Goal: Task Accomplishment & Management: Complete application form

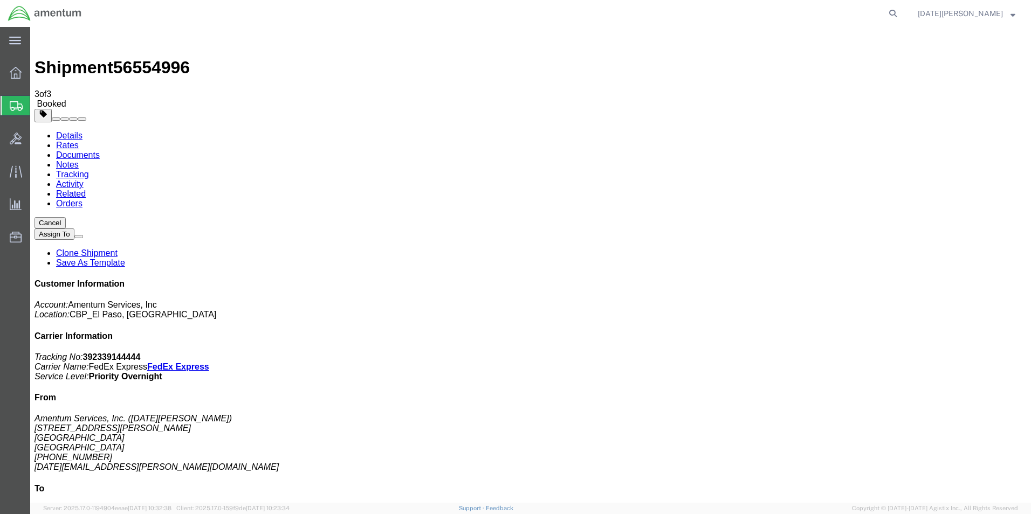
click at [0, 0] on span "Create from Template" at bounding box center [0, 0] width 0 height 0
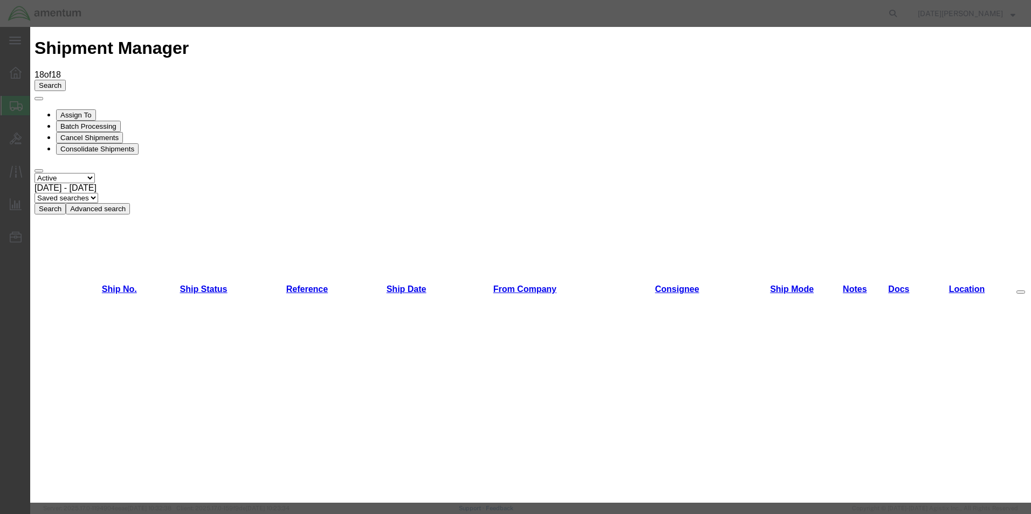
scroll to position [647, 0]
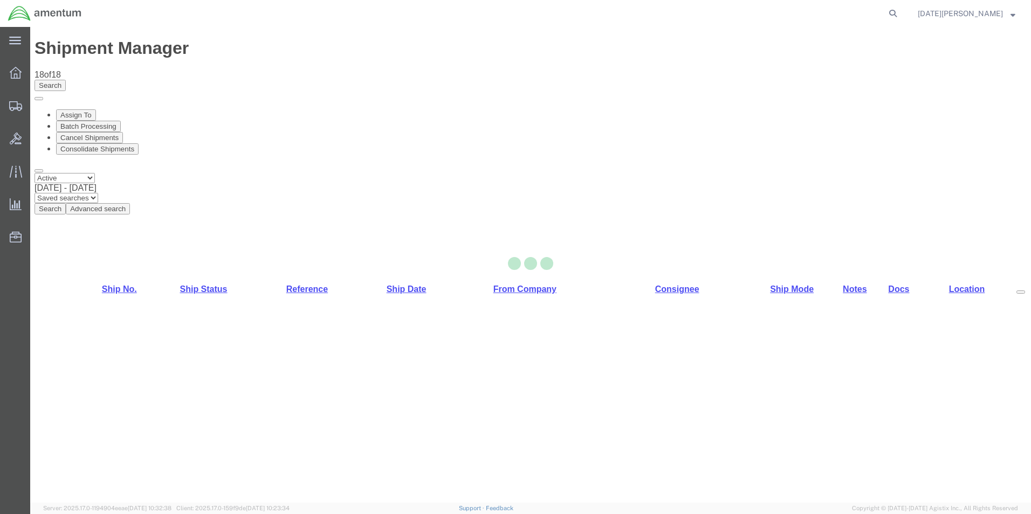
select select "49939"
select select "49951"
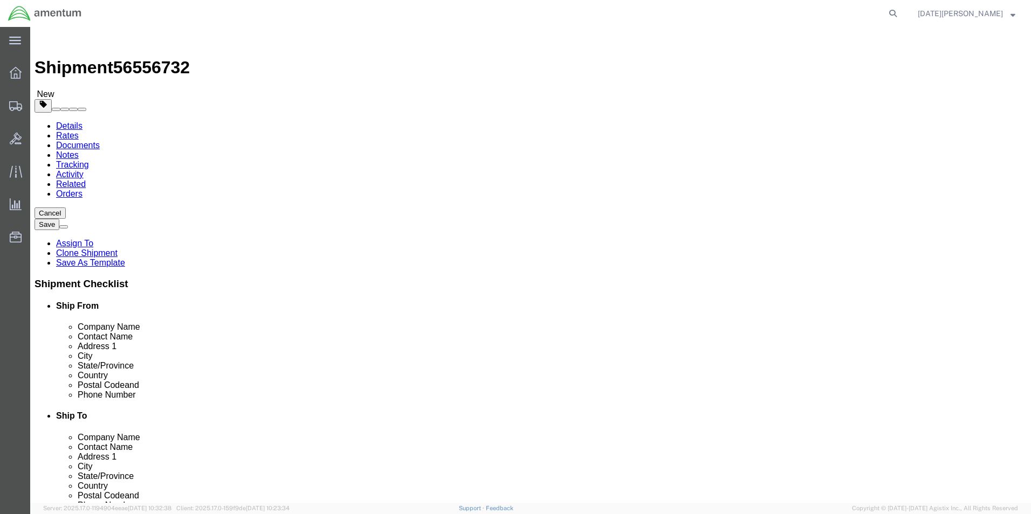
scroll to position [269, 0]
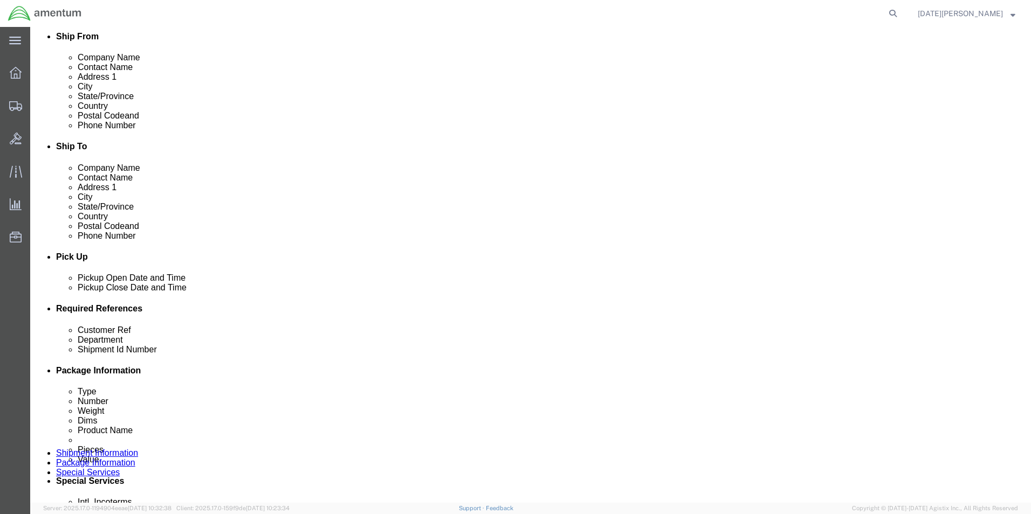
click input "text"
type input "95186"
type input "CBP"
type input "95186"
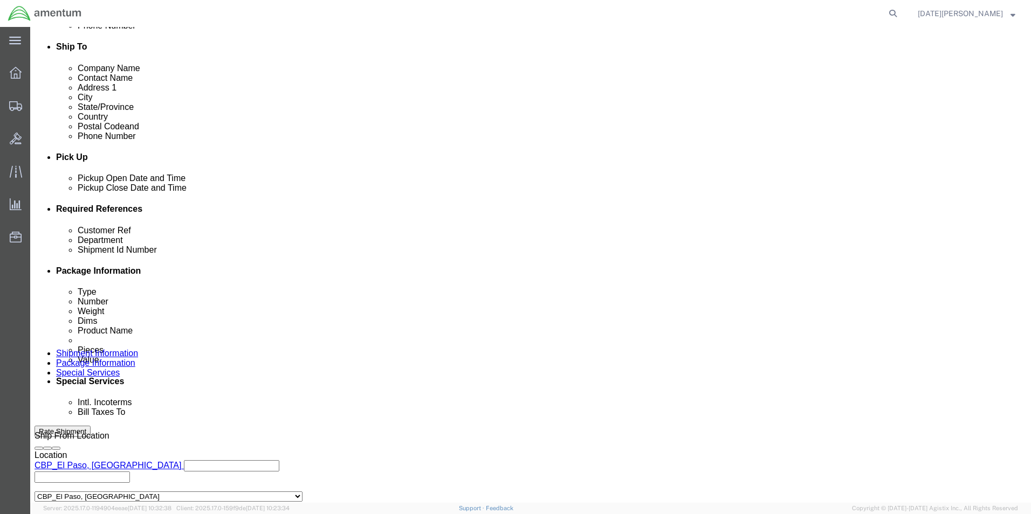
scroll to position [450, 0]
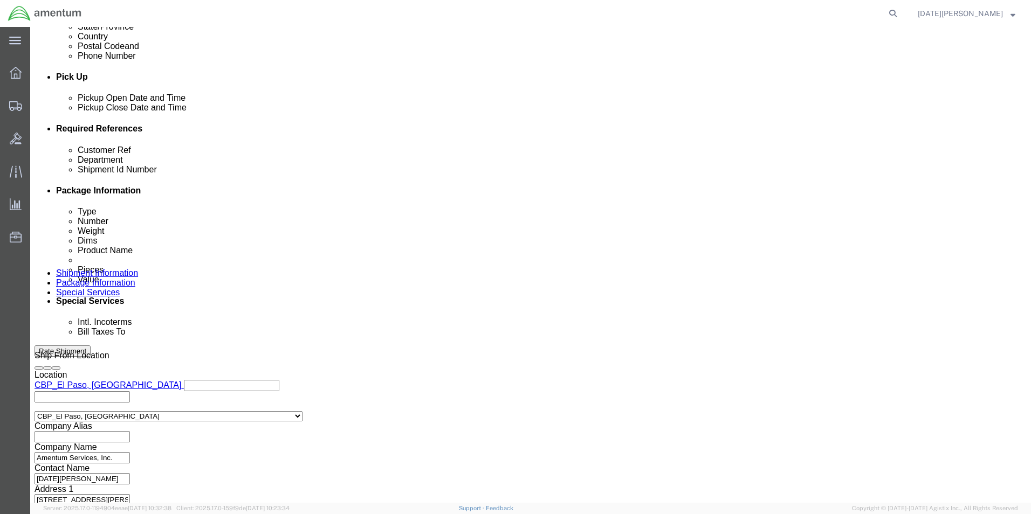
drag, startPoint x: 738, startPoint y: 434, endPoint x: 756, endPoint y: 432, distance: 17.9
click button "Continue"
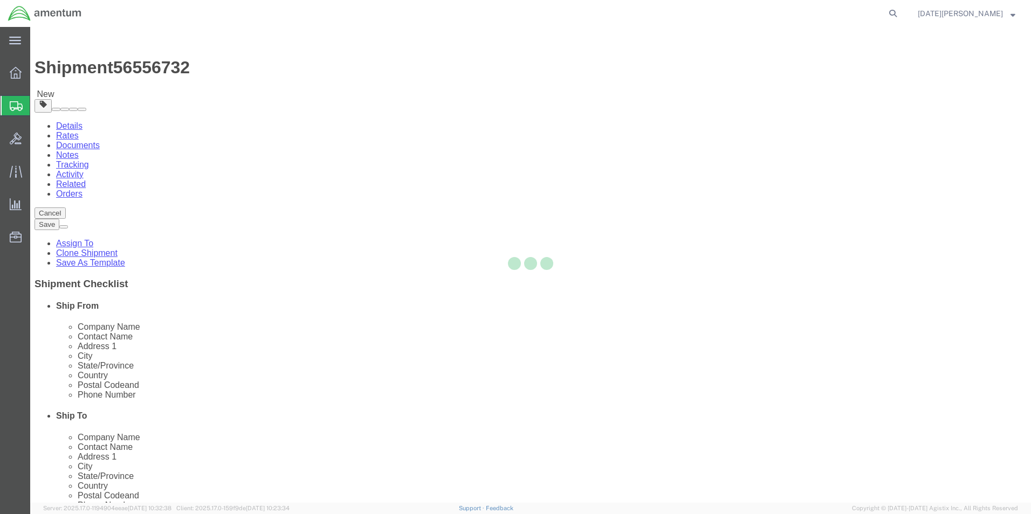
select select "YRPK"
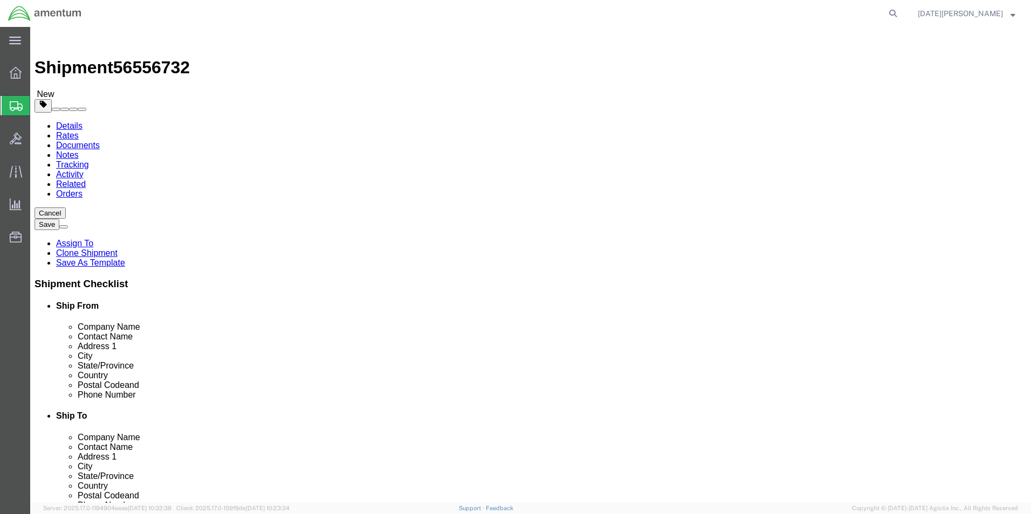
click input "text"
type input "21"
type input "16"
type input "13"
type input "17"
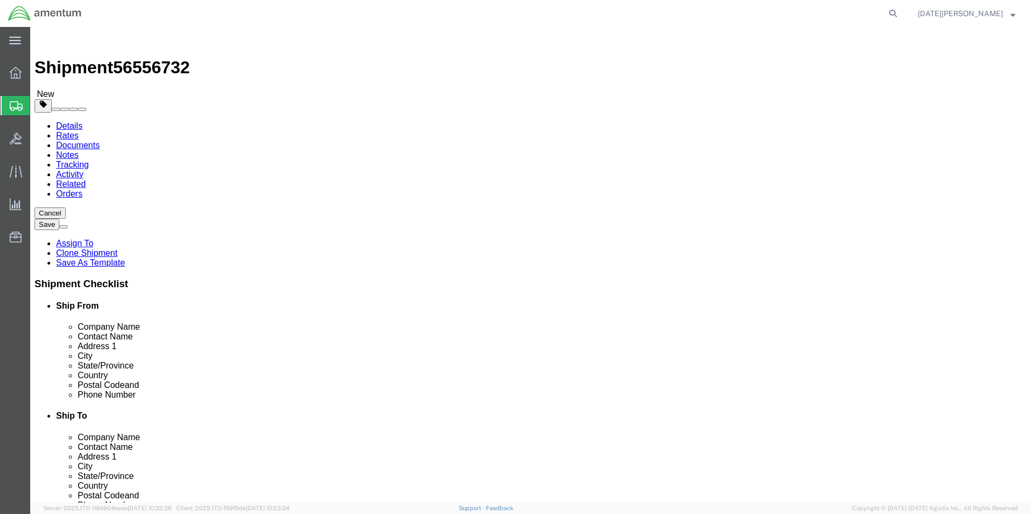
click link "Add Content"
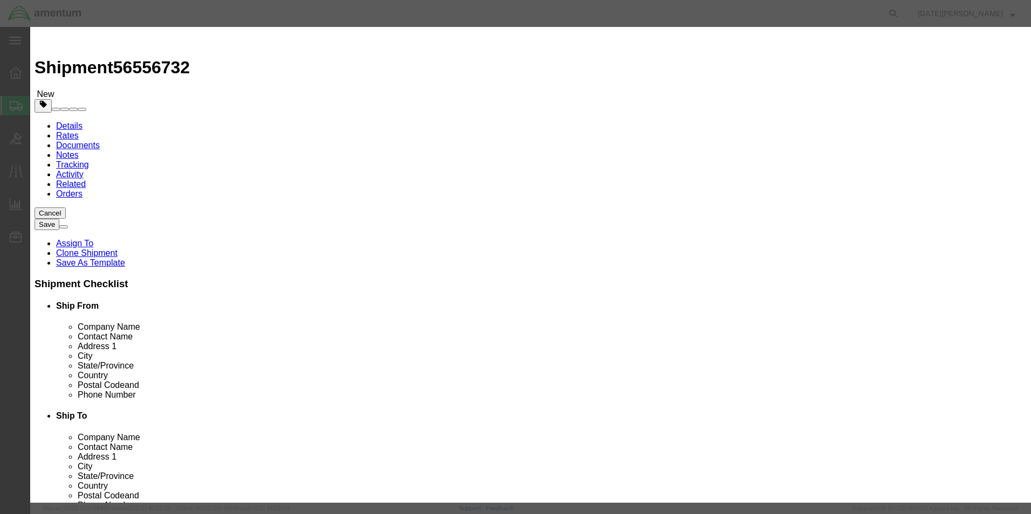
click div "Product Name Pieces 0 Select Bag Barrels 100Board Feet Bottle Box Blister Pack …"
click input "text"
type input "PIG MATS"
type input "1"
type input "150"
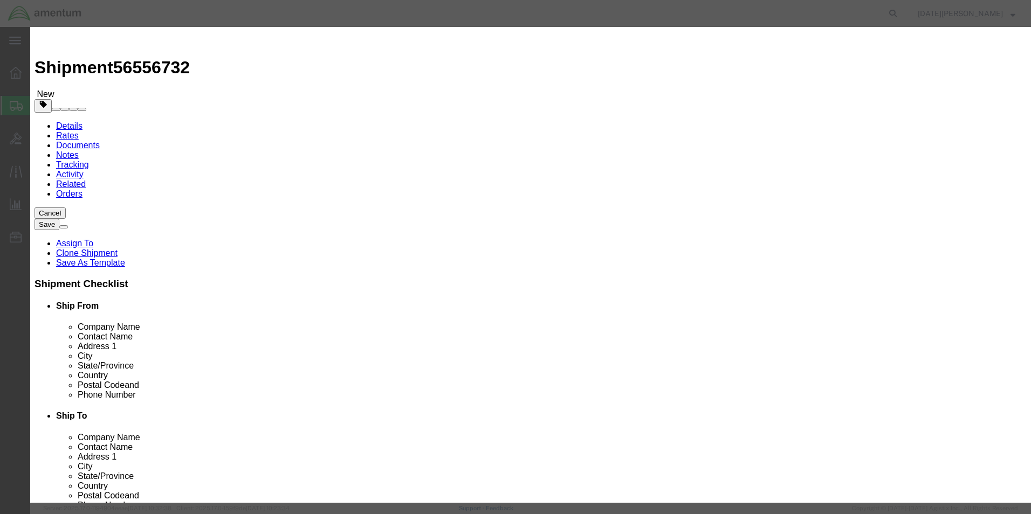
select select "USD"
click button "Save & Close"
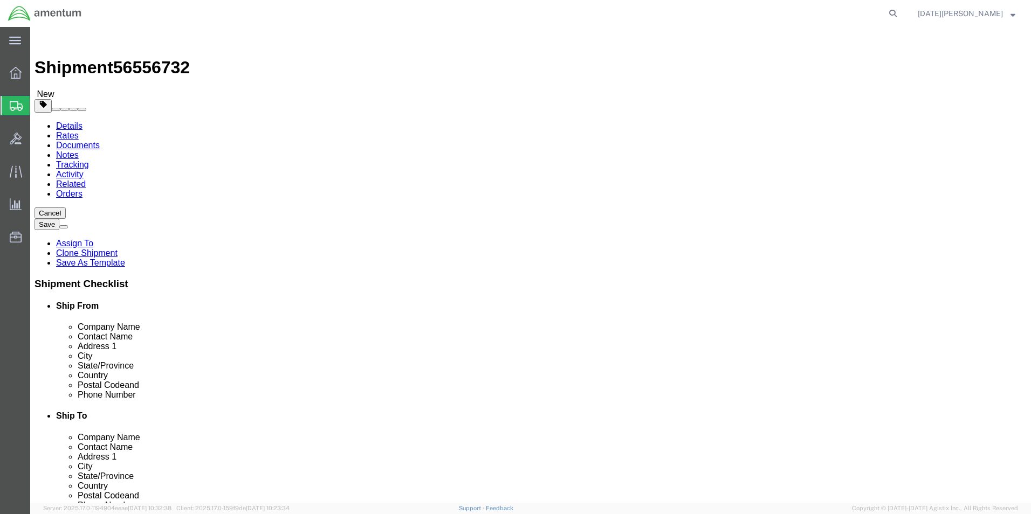
click dd "150.00 USD"
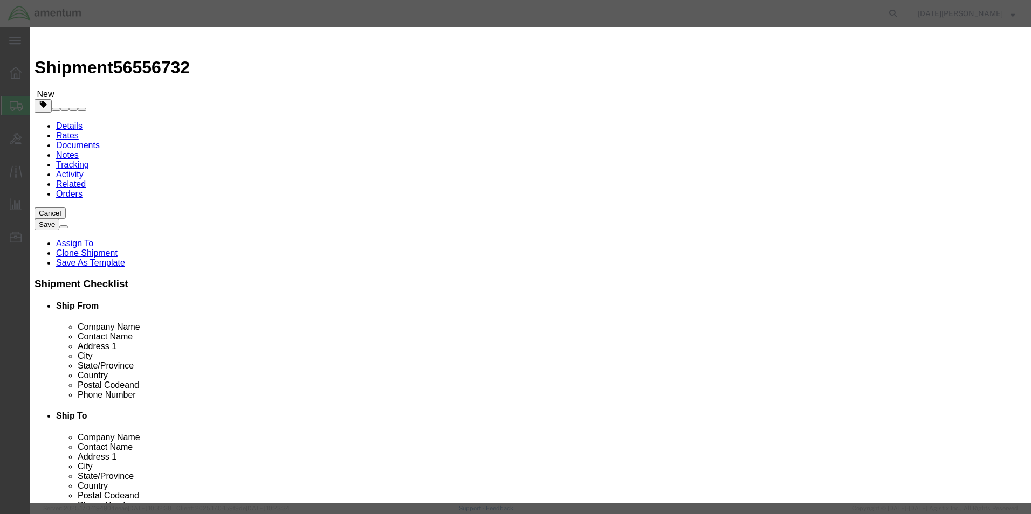
drag, startPoint x: 192, startPoint y: 107, endPoint x: 223, endPoint y: 149, distance: 52.2
click div "Edit content Commodity library Product Name PIG MATS Pieces 1.00 Select Bag Bar…"
type input "3"
type input "450"
click button "Save & Close"
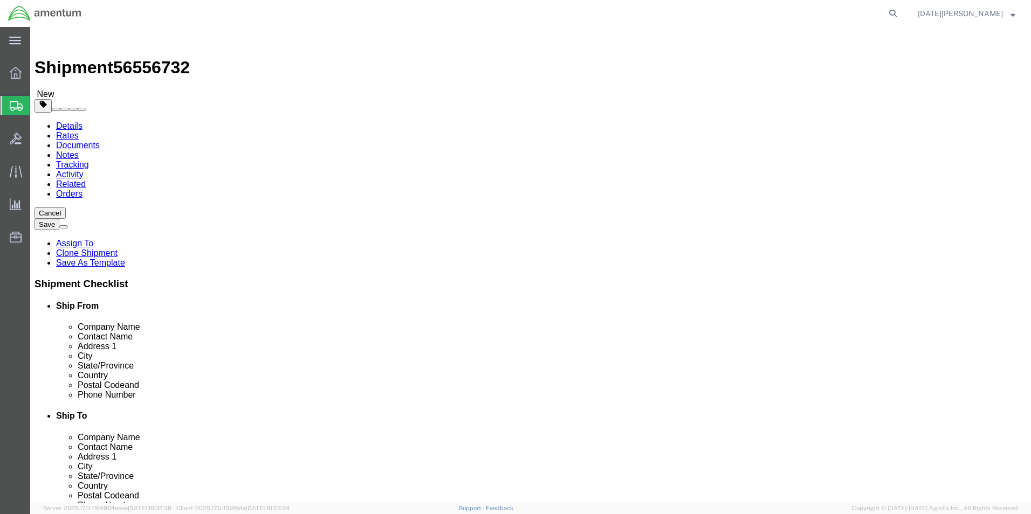
drag, startPoint x: 153, startPoint y: 216, endPoint x: 71, endPoint y: 217, distance: 81.9
click div "Package Type Select Bale(s) Basket(s) Bolt(s) Bottle(s) Buckets Bulk Bundle(s) …"
type input "3"
click div "Package Content # 1 x Package Type Select Bale(s) Basket(s) Bolt(s) Bottle(s) B…"
click button "Rate Shipment"
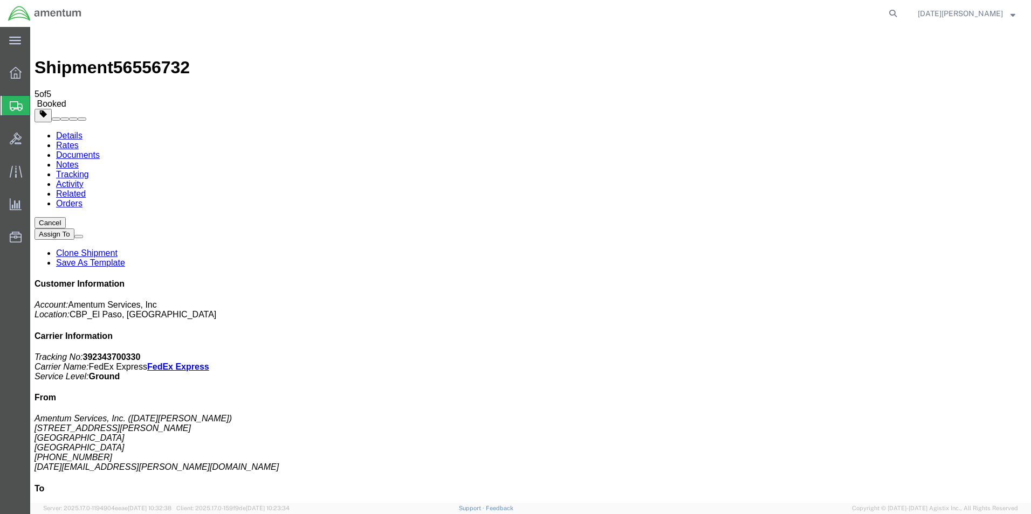
click at [0, 0] on span "Create from Template" at bounding box center [0, 0] width 0 height 0
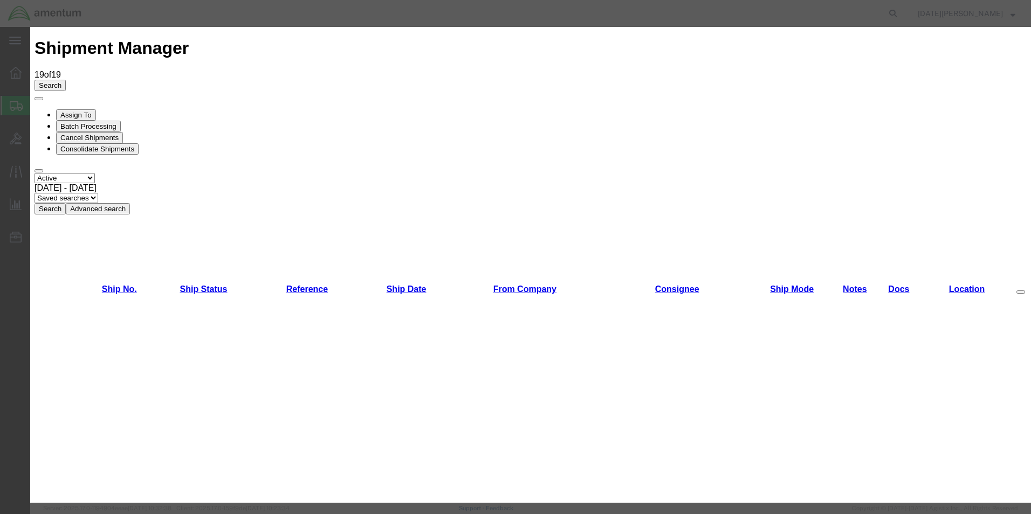
scroll to position [539, 0]
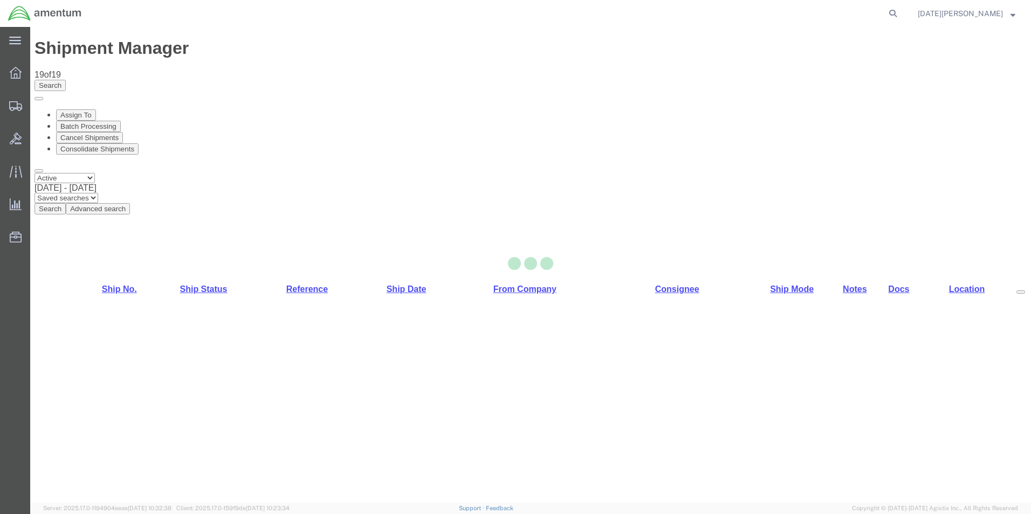
select select "49939"
select select "49941"
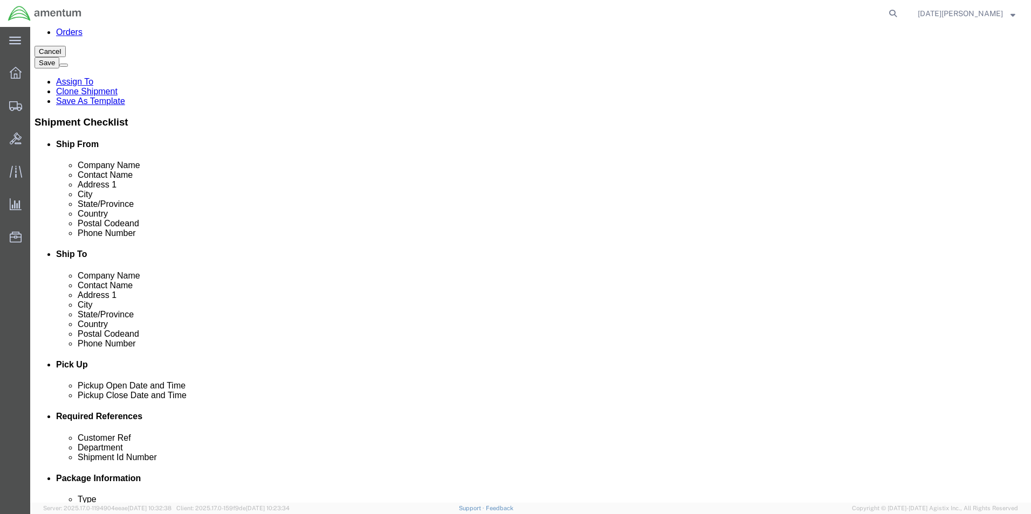
scroll to position [377, 0]
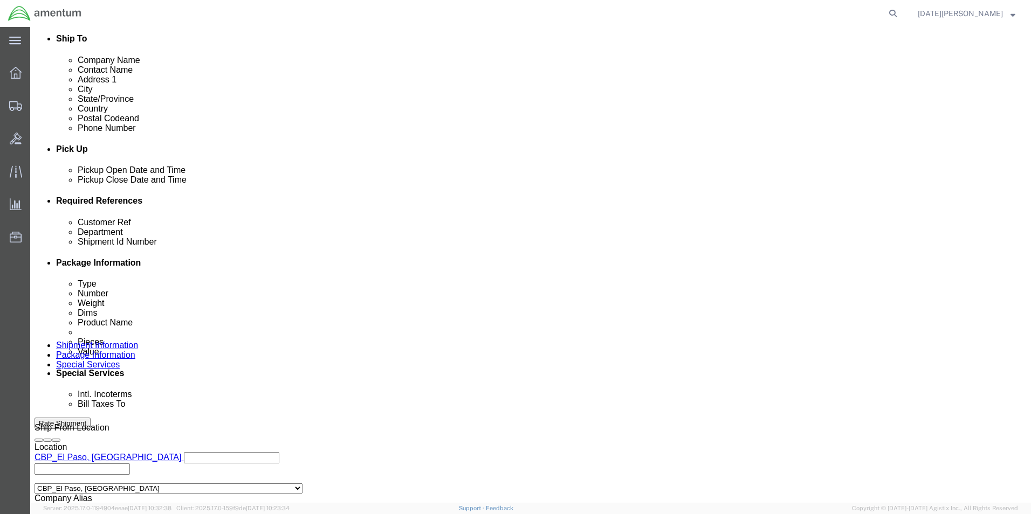
click input "text"
type input "95118"
type input "CBP"
type input "+"
type input "95118"
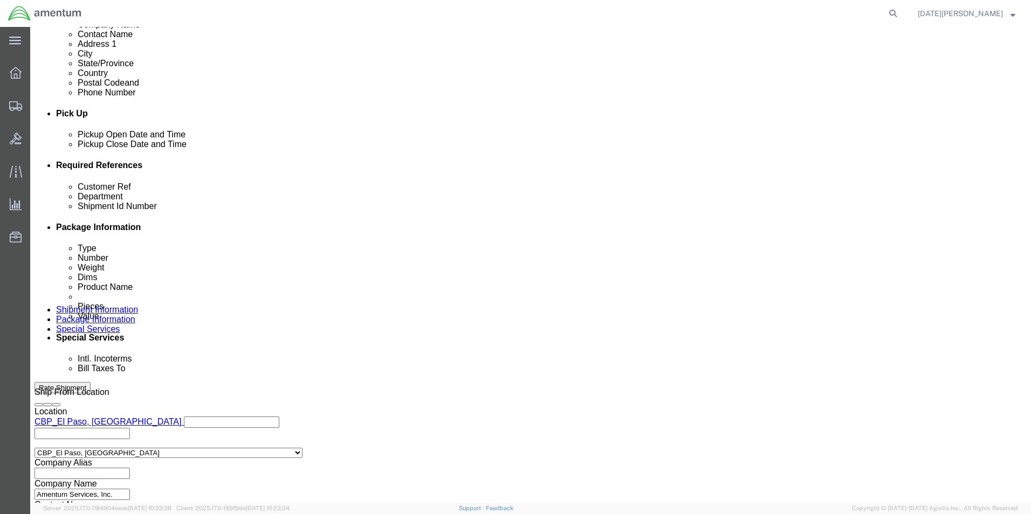
scroll to position [450, 0]
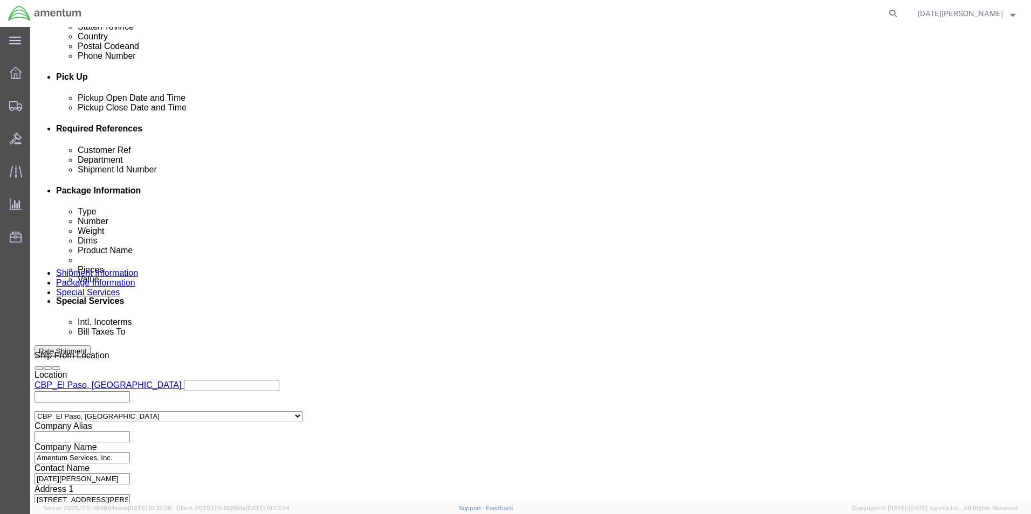
click button "Continue"
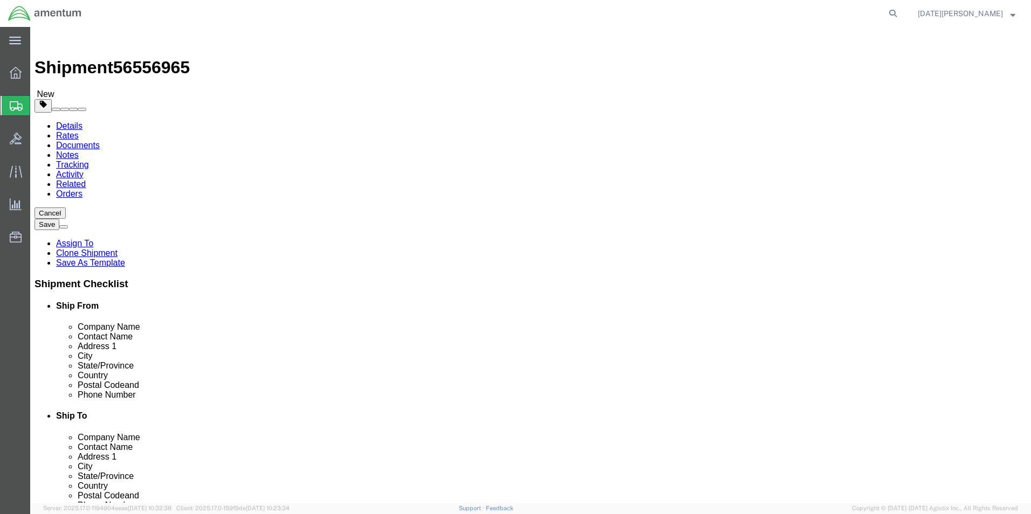
click select "Select Bale(s) Basket(s) Bolt(s) Bottle(s) Buckets Bulk Bundle(s) Can(s) Cardbo…"
select select "PAK"
click select "Select Bale(s) Basket(s) Bolt(s) Bottle(s) Buckets Bulk Bundle(s) Can(s) Cardbo…"
type input "10.25"
type input "12.75"
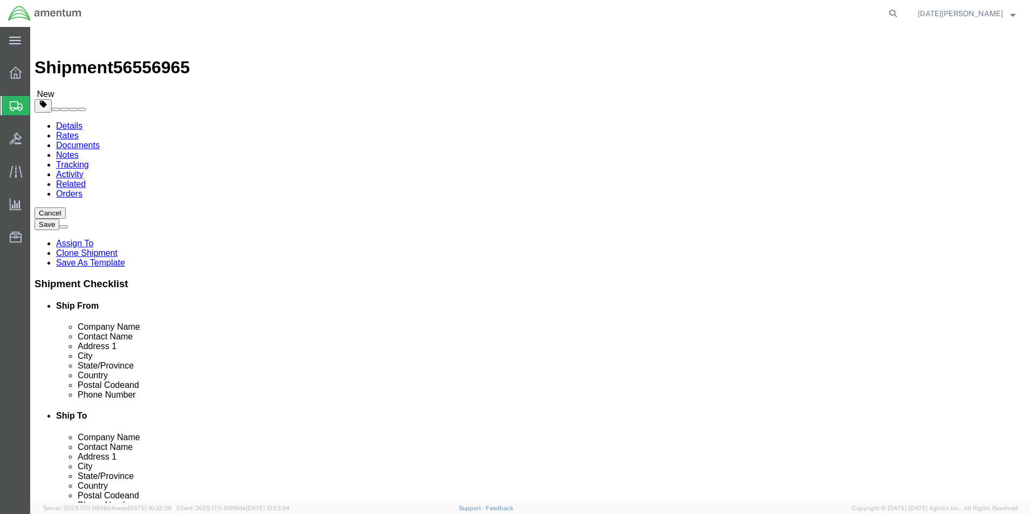
type input "1.00"
drag, startPoint x: 176, startPoint y: 253, endPoint x: 61, endPoint y: 248, distance: 114.9
click div "Weight 0.00 Select kgs lbs Ship. t°"
type input "0.20"
click link "Add Content"
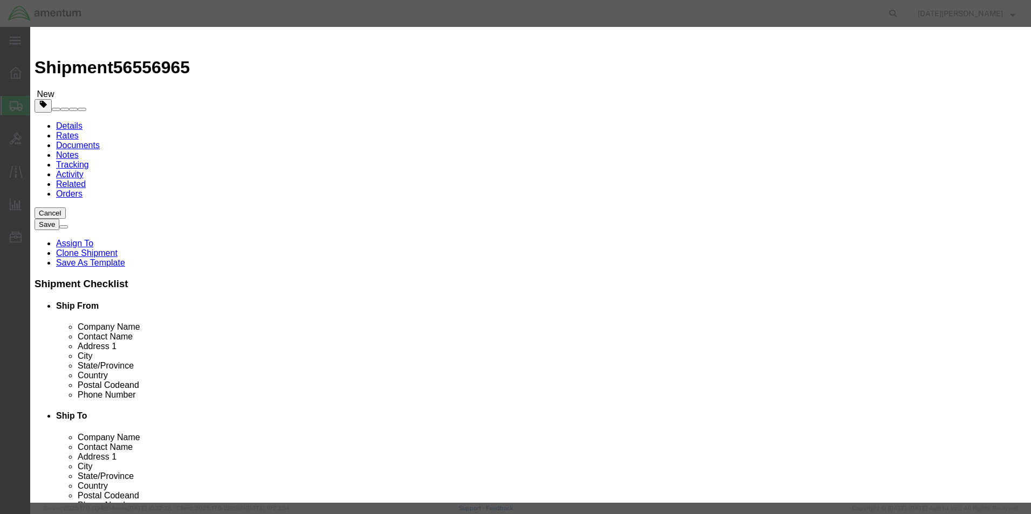
click input "text"
type input "BONDING JUMPER"
type input "1"
type input "100"
select select "USD"
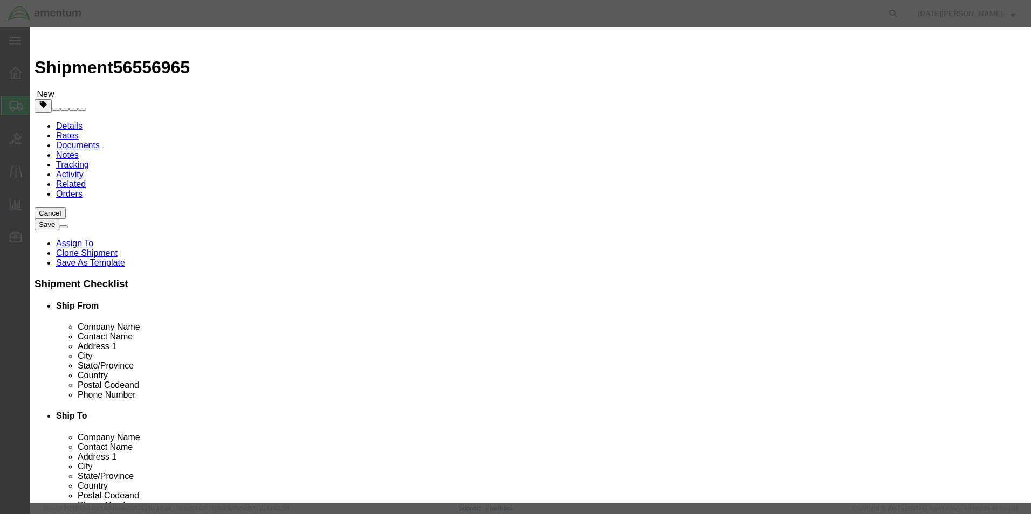
click button "Save & Close"
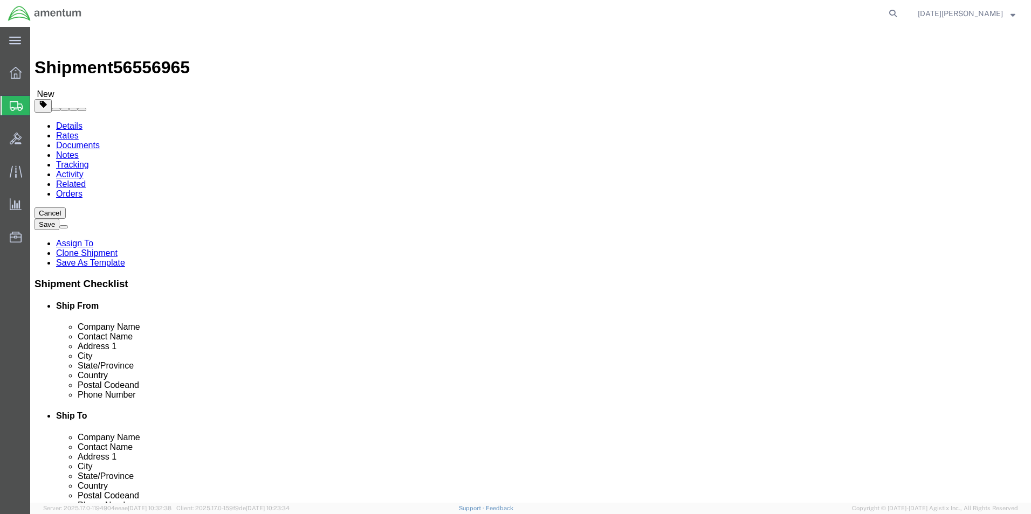
click button "Rate Shipment"
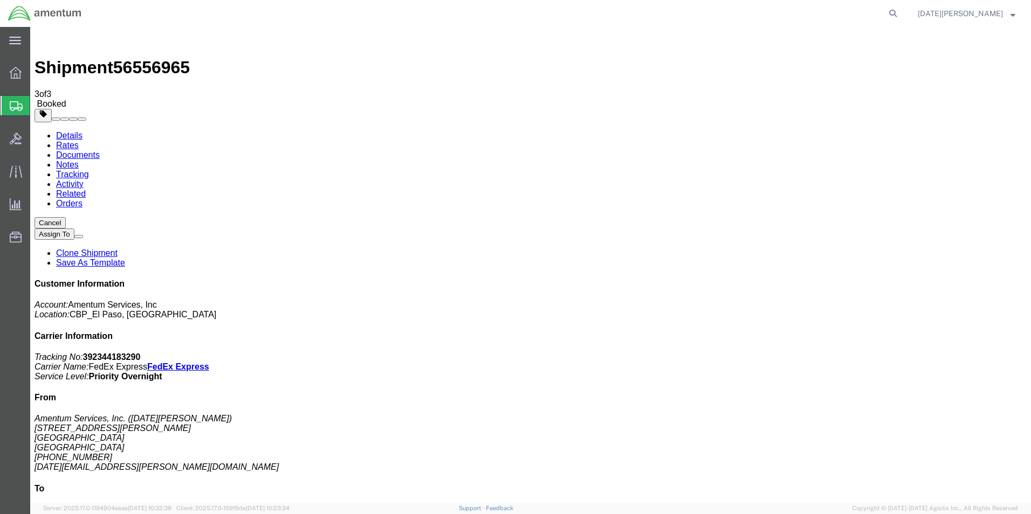
drag, startPoint x: 453, startPoint y: 193, endPoint x: 456, endPoint y: 203, distance: 10.2
click at [0, 0] on span "Create from Template" at bounding box center [0, 0] width 0 height 0
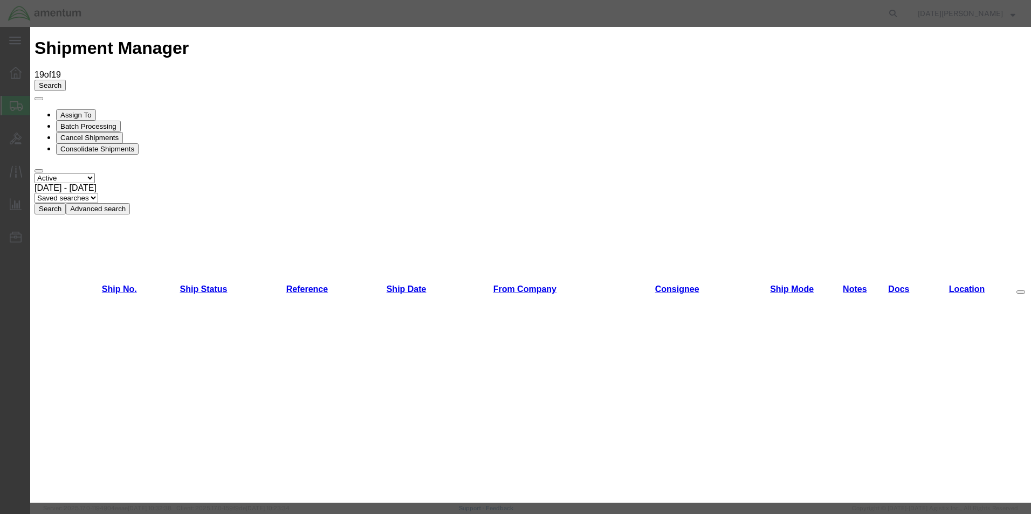
scroll to position [108, 0]
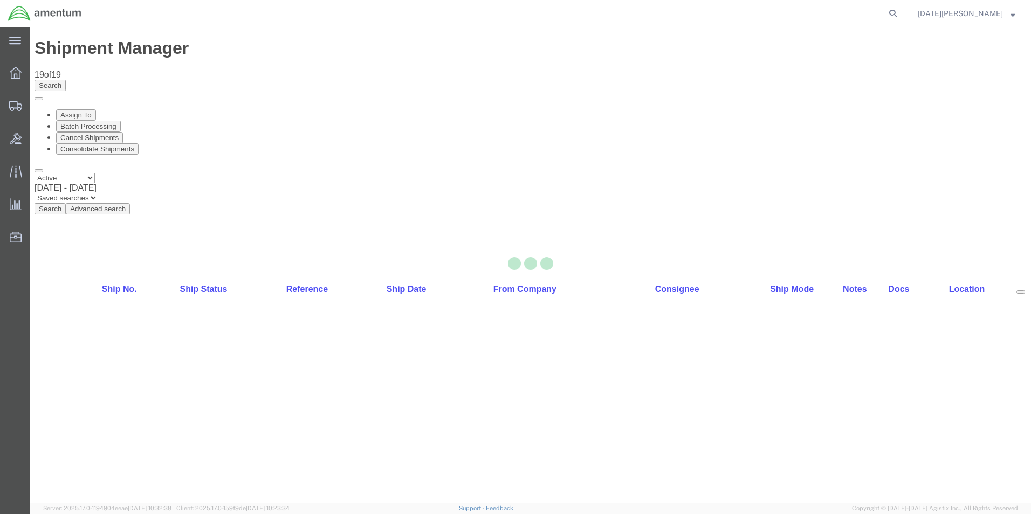
select select "49939"
select select "49933"
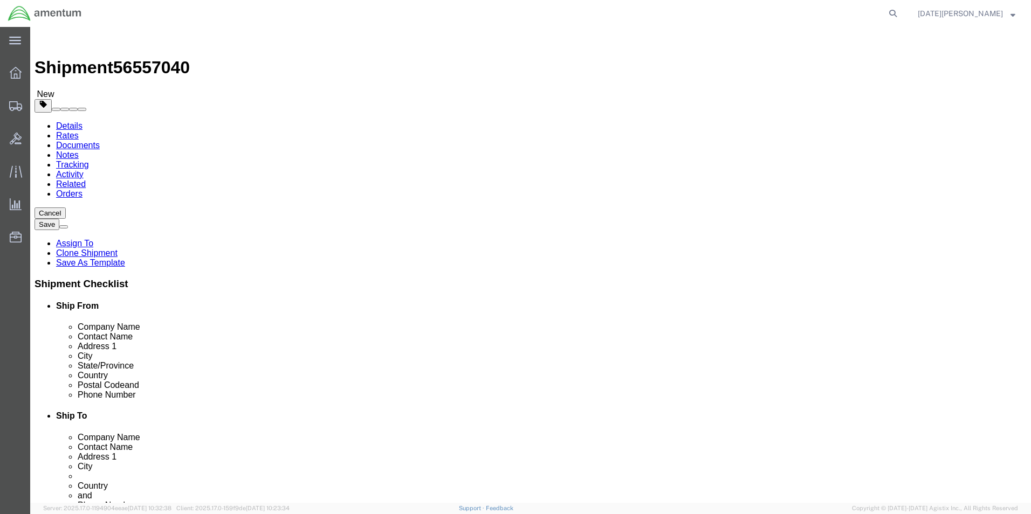
scroll to position [323, 0]
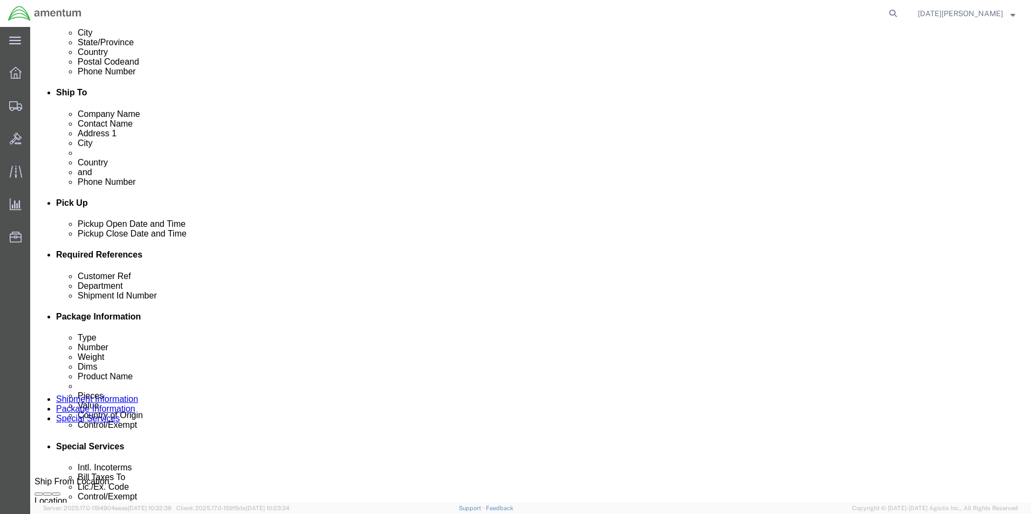
click input "text"
type input "95086"
click input "CBPO"
type input "CBP"
type input "95086"
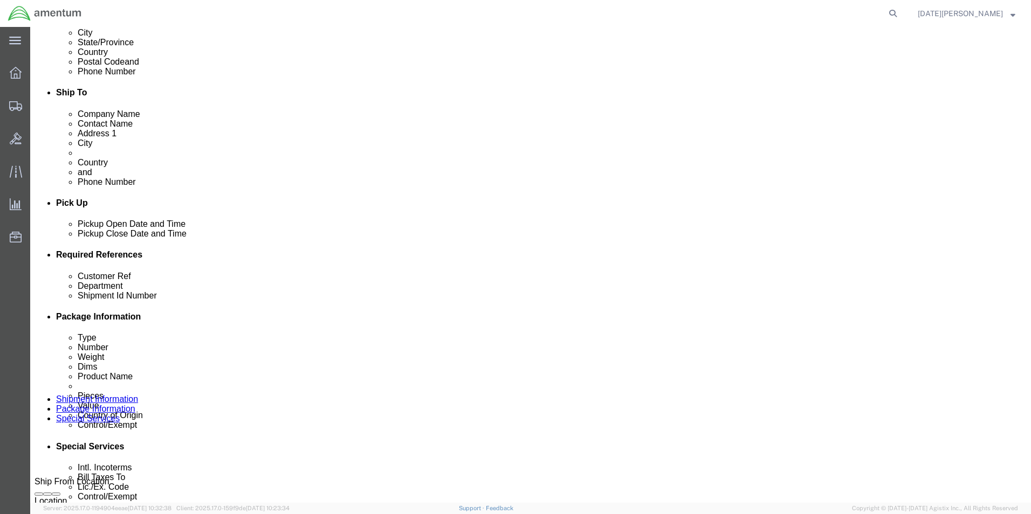
scroll to position [450, 0]
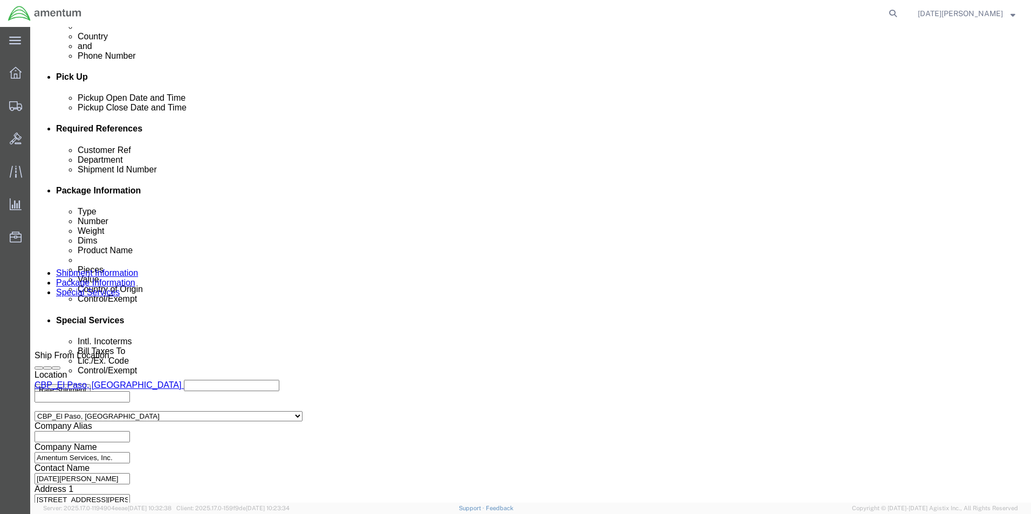
click button "Continue"
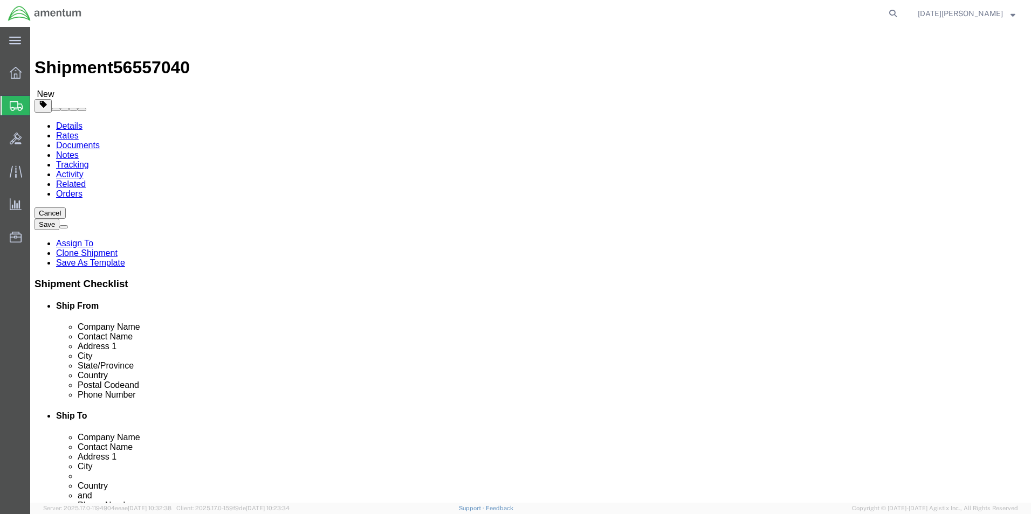
drag, startPoint x: 177, startPoint y: 189, endPoint x: 177, endPoint y: 196, distance: 7.0
click select "Select BCK Boxes Bale(s) Basket(s) Bolt(s) Bottle(s) Buckets Bulk Bundle(s) Can…"
select select "YRPK"
click select "Select BCK Boxes Bale(s) Basket(s) Bolt(s) Bottle(s) Buckets Bulk Bundle(s) Can…"
click div "Package Type Select BCK Boxes Bale(s) Basket(s) Bolt(s) Bottle(s) Buckets Bulk …"
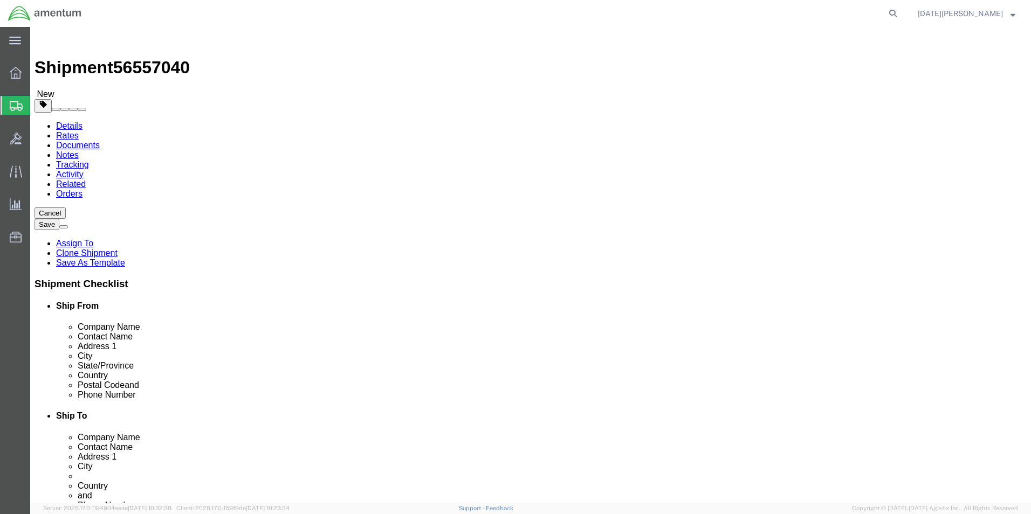
type input "12"
type input "9"
type input "3.15"
click div "Package Content # 1 1 x Your Packaging Package Type Select BCK Boxes Bale(s) Ba…"
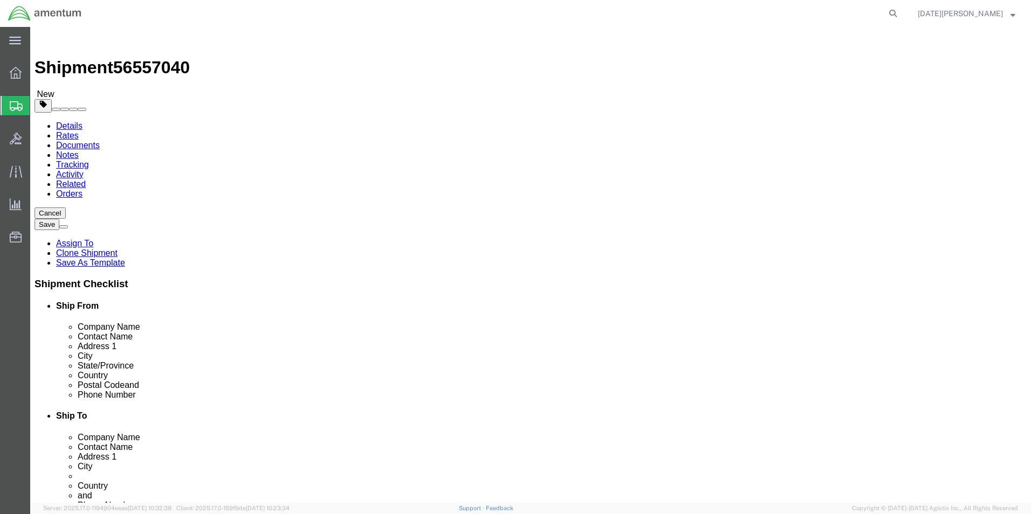
click div "Pieces: 2.00 Each Total value: 250.00 USD"
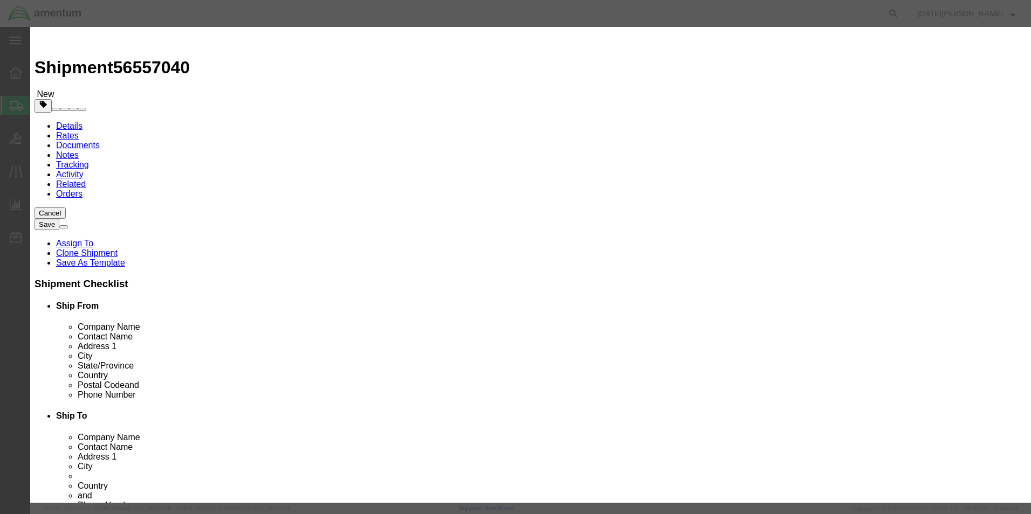
drag, startPoint x: 360, startPoint y: 73, endPoint x: 346, endPoint y: 82, distance: 16.0
click div "Commodity library Product Name a/c parts Pieces 2.00 Select Bag Barrels 100Boar…"
drag, startPoint x: 355, startPoint y: 84, endPoint x: 229, endPoint y: 88, distance: 126.2
click div "Product Name a/c parts"
type input "H125 INSPECTION KIT"
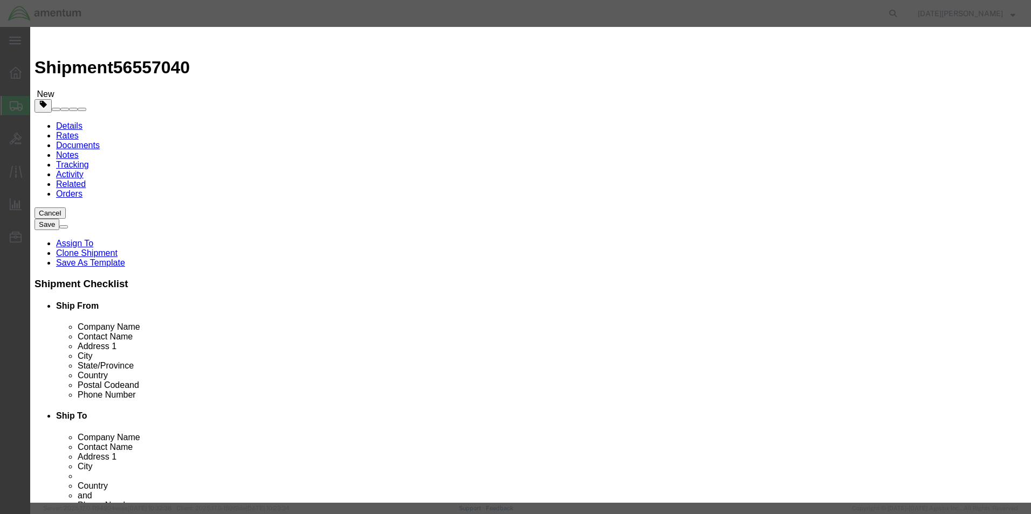
type input "1"
type input "125"
type input "500"
select select "USD"
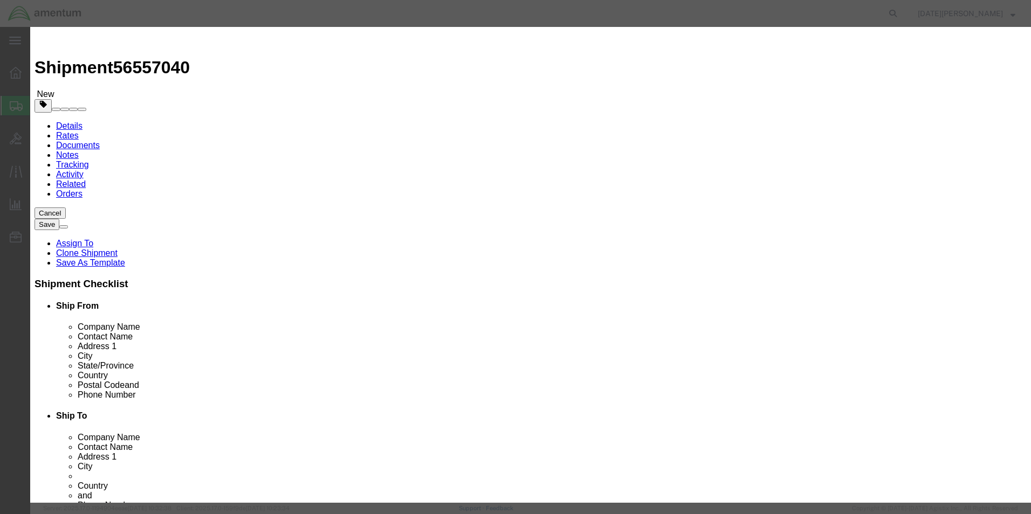
click button "Save & Close"
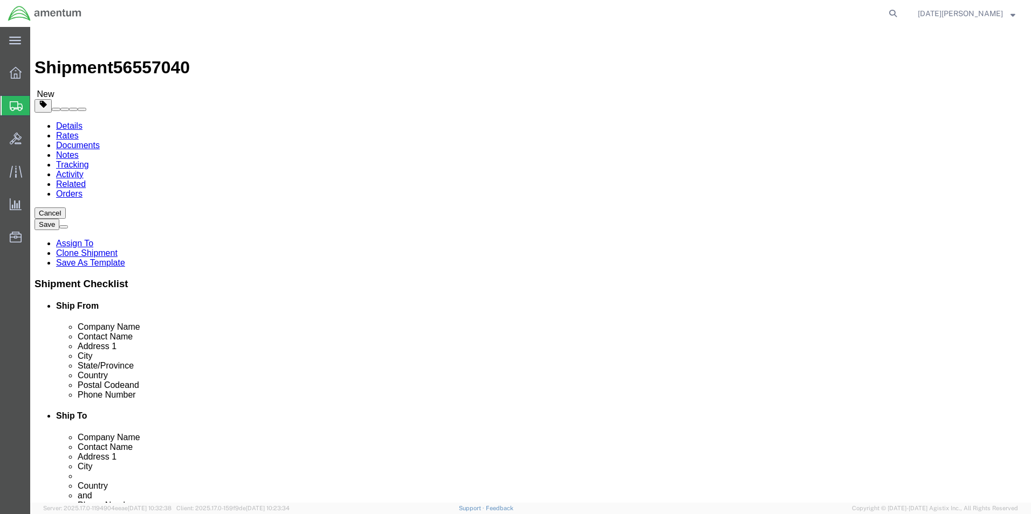
click button "Continue"
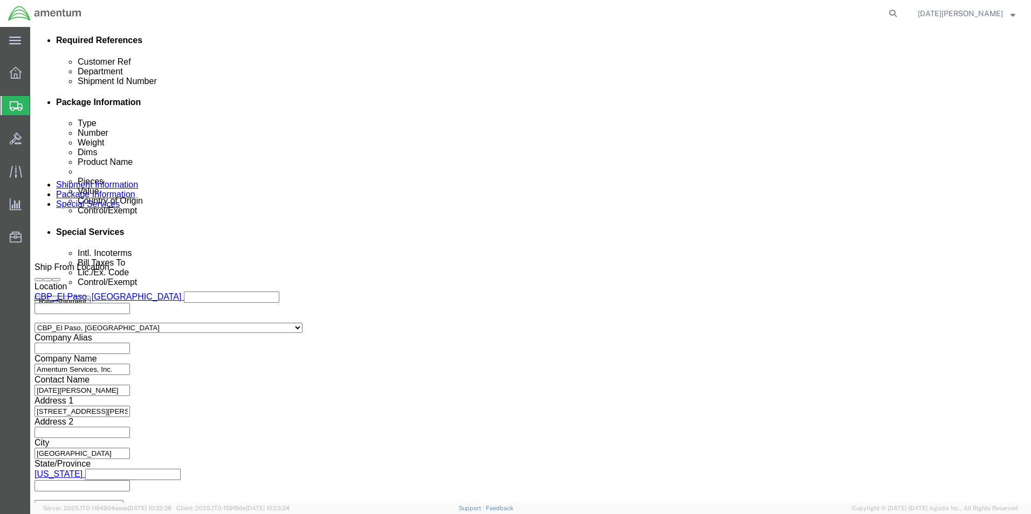
scroll to position [485, 0]
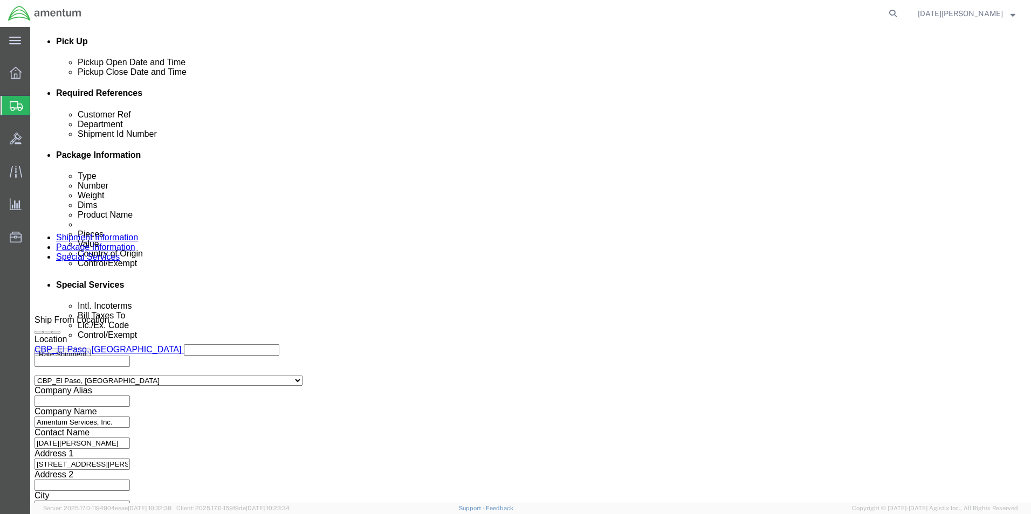
click select "Select Carriage Insurance Paid Carriage Paid To Cost and Freight Cost Insurance…"
select select "DDP"
click select "Select Carriage Insurance Paid Carriage Paid To Cost and Freight Cost Insurance…"
select select "SHIP"
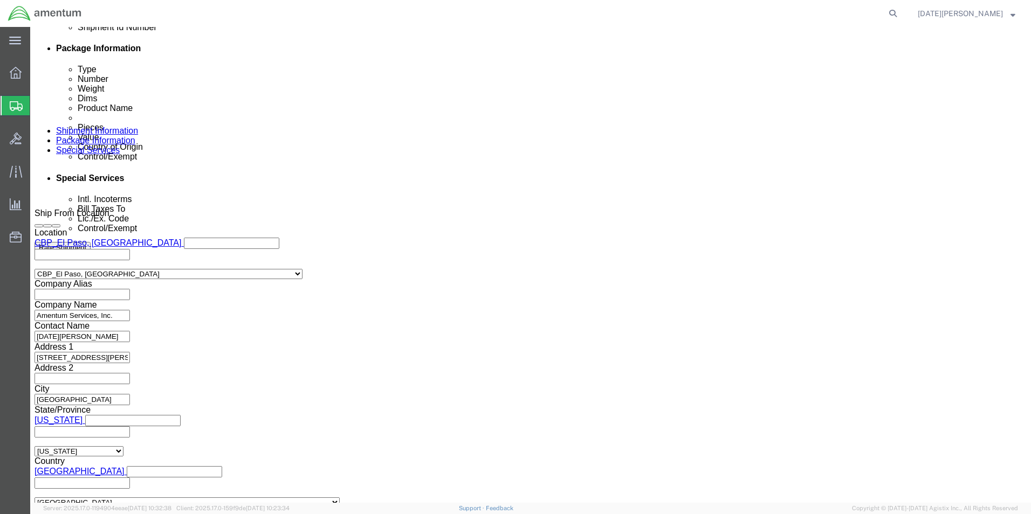
scroll to position [593, 0]
click button "Rate Shipment"
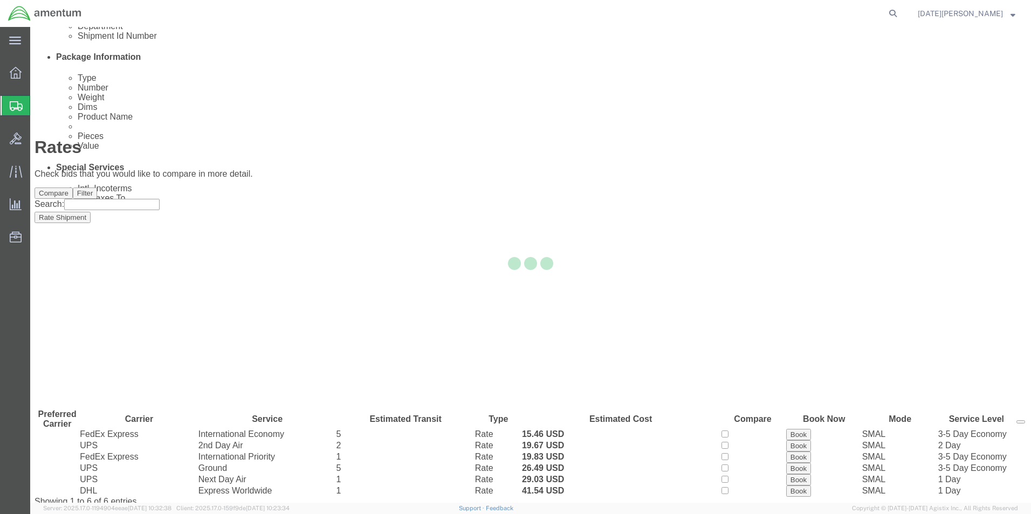
scroll to position [0, 0]
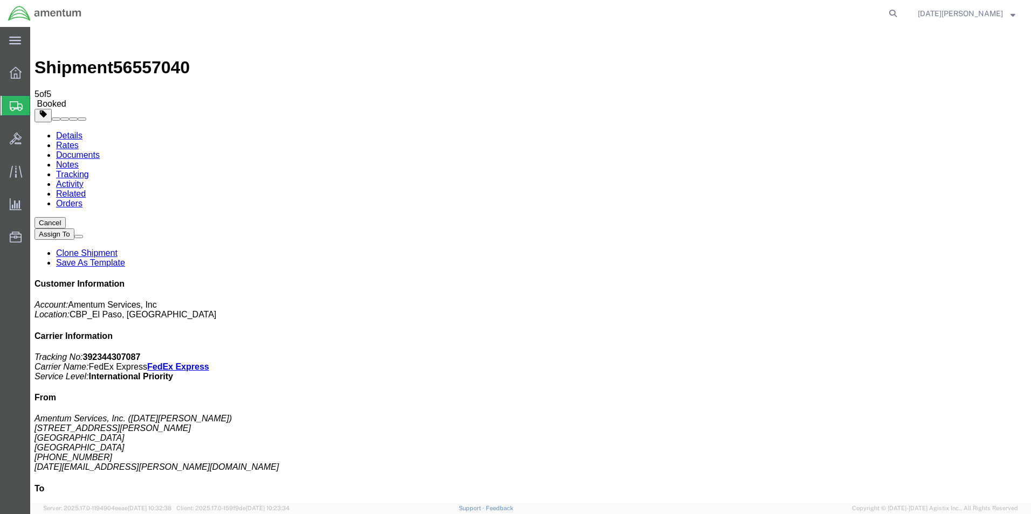
drag, startPoint x: 448, startPoint y: 236, endPoint x: 474, endPoint y: 337, distance: 104.6
